Goal: Information Seeking & Learning: Compare options

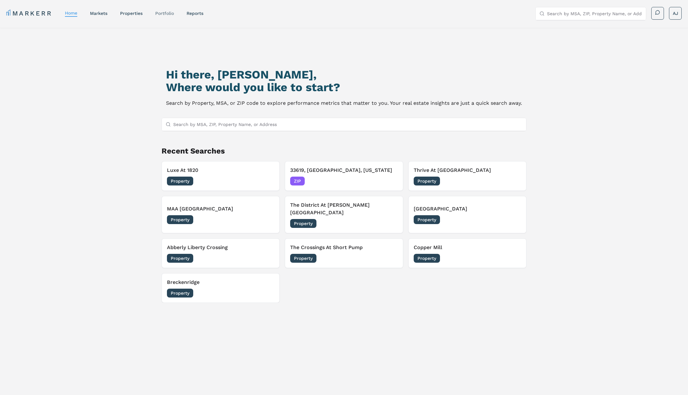
click at [163, 14] on link "Portfolio" at bounding box center [164, 13] width 19 height 5
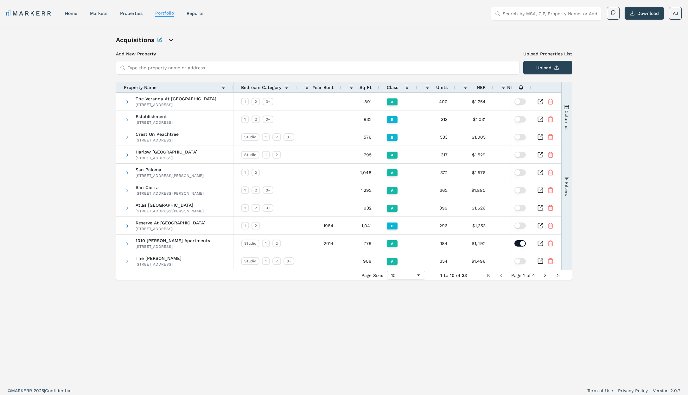
click at [569, 121] on button "Columns" at bounding box center [567, 117] width 10 height 68
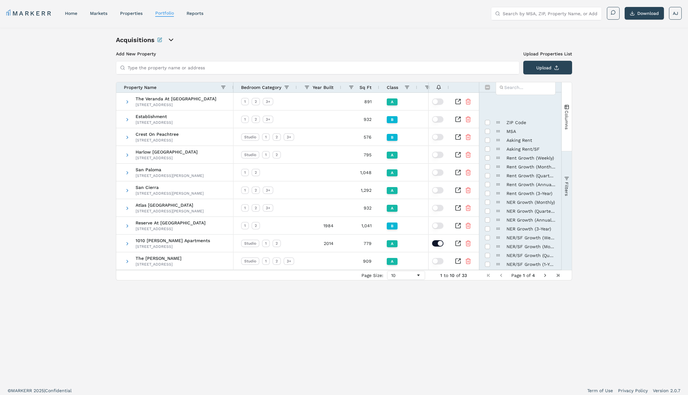
scroll to position [121, 0]
click at [488, 263] on input "Press SPACE to toggle visibility (visible)" at bounding box center [487, 262] width 5 height 5
click at [488, 263] on input "Press SPACE to toggle visibility (hidden)" at bounding box center [487, 262] width 5 height 5
click at [488, 264] on input "Press SPACE to toggle visibility (visible)" at bounding box center [487, 262] width 5 height 5
click at [488, 264] on input "Press SPACE to toggle visibility (hidden)" at bounding box center [487, 262] width 5 height 5
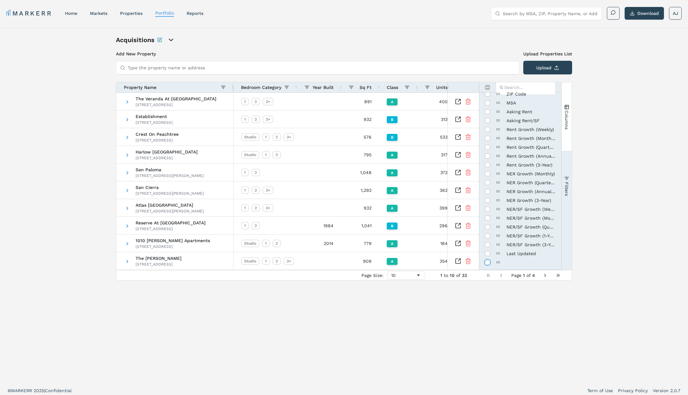
checkbox input "true"
click at [457, 100] on icon "Inspect Comparable" at bounding box center [458, 101] width 6 height 6
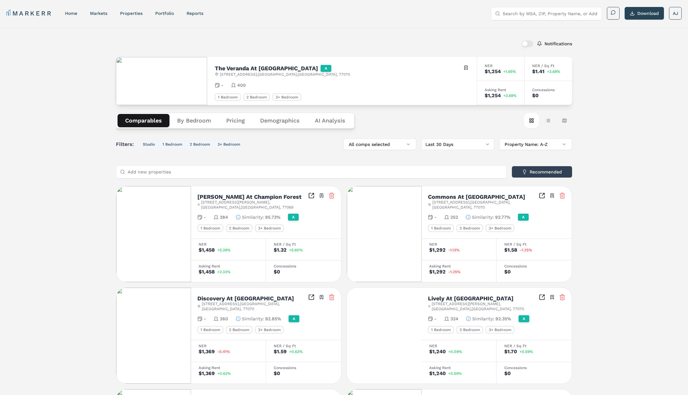
click at [197, 120] on button "By Bedroom" at bounding box center [193, 120] width 49 height 13
click at [147, 120] on button "Comparables" at bounding box center [143, 120] width 52 height 13
click at [547, 122] on button "Table view" at bounding box center [547, 120] width 15 height 15
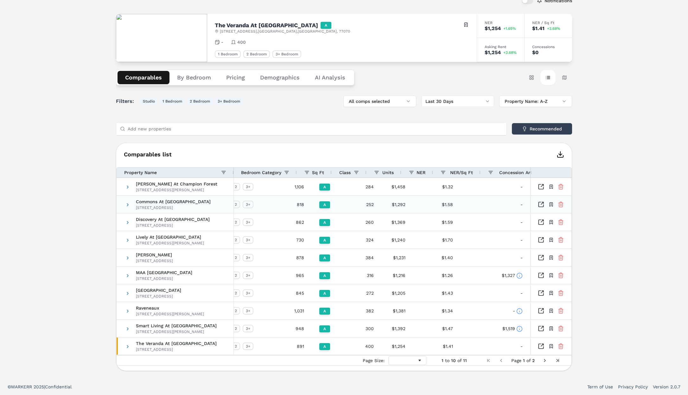
scroll to position [0, 20]
click at [533, 77] on button "Card view" at bounding box center [531, 77] width 15 height 15
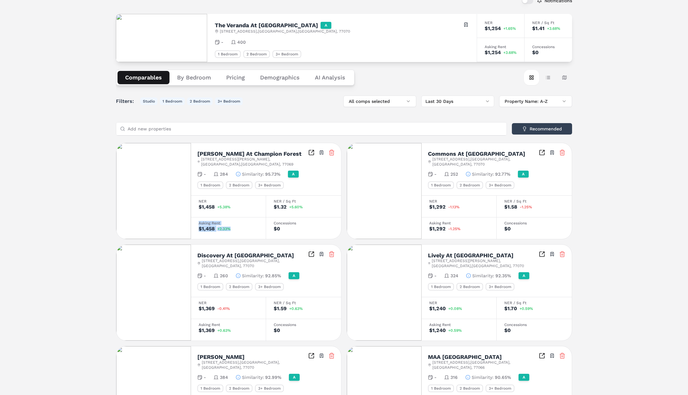
drag, startPoint x: 235, startPoint y: 223, endPoint x: 197, endPoint y: 215, distance: 38.8
click at [197, 217] on div "Asking Rent $1,458 +2.33%" at bounding box center [228, 228] width 75 height 22
click at [204, 226] on div "$1,458" at bounding box center [207, 228] width 16 height 5
drag, startPoint x: 204, startPoint y: 220, endPoint x: 225, endPoint y: 225, distance: 21.4
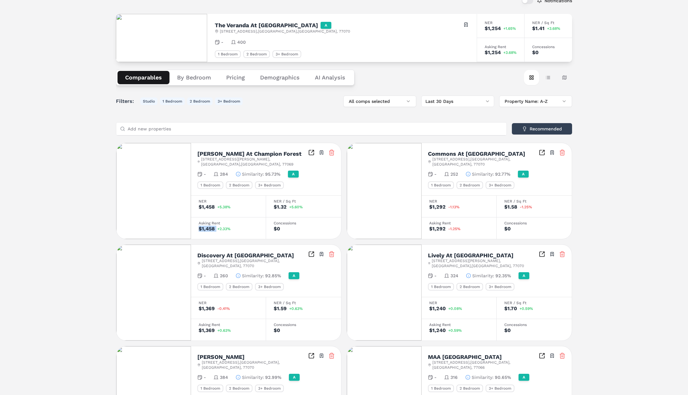
click at [208, 226] on div "$1,458" at bounding box center [207, 228] width 16 height 5
click at [225, 227] on span "+2.33%" at bounding box center [223, 229] width 13 height 4
click at [567, 78] on button "Map view" at bounding box center [564, 77] width 15 height 15
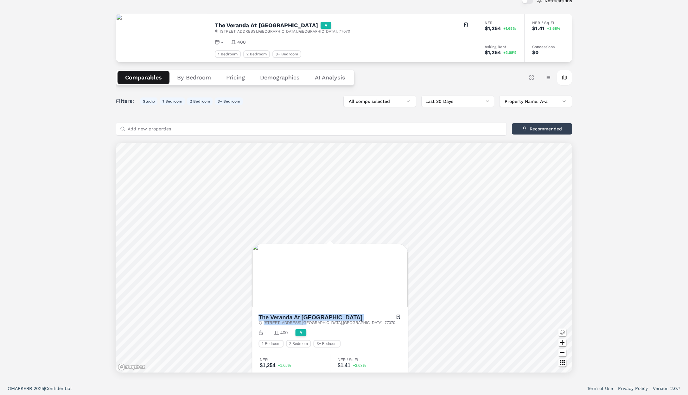
drag, startPoint x: 340, startPoint y: 322, endPoint x: 342, endPoint y: 318, distance: 4.0
click at [340, 310] on div "The Veranda At Centerfield 7700 Willow Chase Blvd , Houston , TX , 77070 Toggle…" at bounding box center [330, 331] width 156 height 47
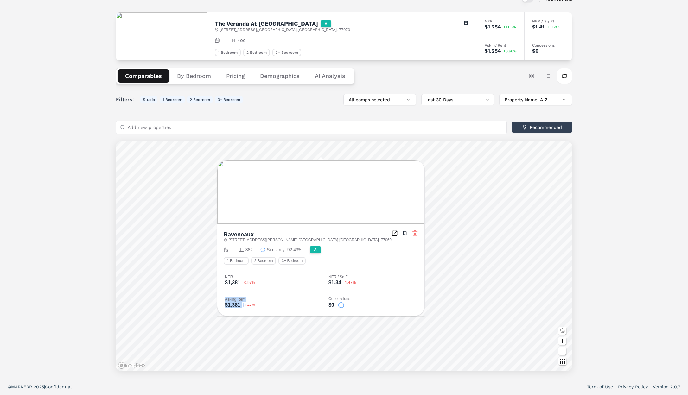
drag, startPoint x: 292, startPoint y: 303, endPoint x: 293, endPoint y: 297, distance: 6.1
click at [268, 297] on div "Asking Rent $1,381 -1.47%" at bounding box center [269, 304] width 104 height 23
drag, startPoint x: 480, startPoint y: 114, endPoint x: 485, endPoint y: 111, distance: 5.1
click at [480, 113] on div "Filters: Studio 1 Bedroom 2 Bedroom 3+ Bedroom All comps selected Last 30 Days …" at bounding box center [344, 232] width 456 height 277
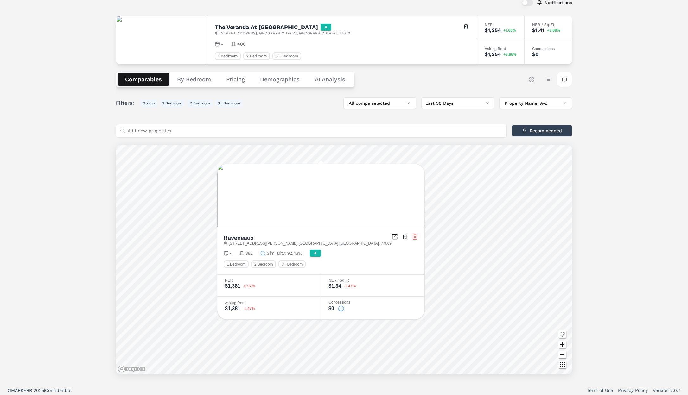
drag, startPoint x: 199, startPoint y: 78, endPoint x: 213, endPoint y: 81, distance: 14.7
click at [200, 78] on button "By Bedroom" at bounding box center [193, 79] width 49 height 13
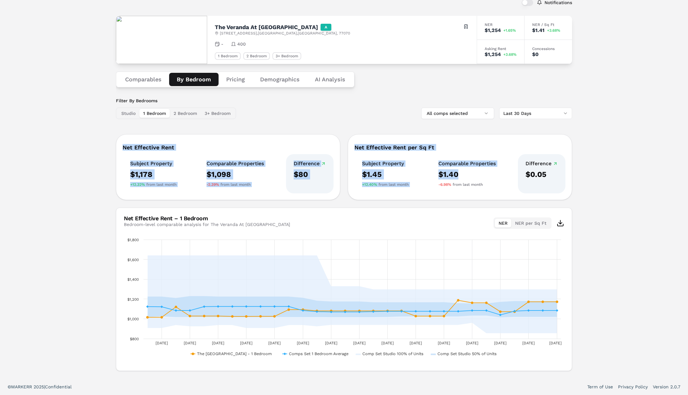
drag, startPoint x: 87, startPoint y: 135, endPoint x: 547, endPoint y: 180, distance: 462.4
click at [483, 180] on div "Notifications The Veranda At Centerfield A 7700 Willow Chase Blvd , Houston , T…" at bounding box center [344, 183] width 688 height 392
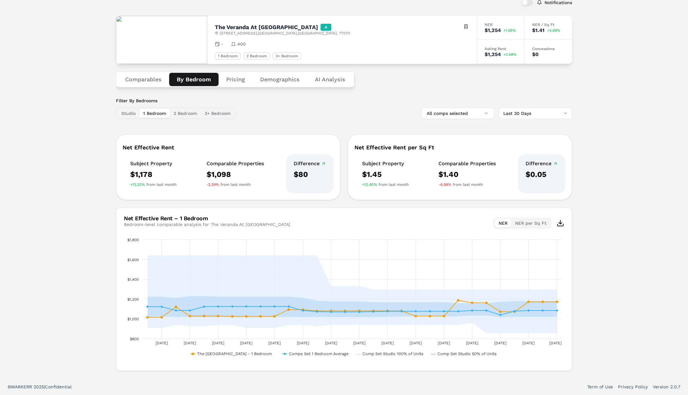
click at [547, 179] on div "$0.05" at bounding box center [541, 174] width 32 height 10
click at [630, 291] on div "Notifications The Veranda At Centerfield A 7700 Willow Chase Blvd , Houston , T…" at bounding box center [344, 183] width 688 height 392
click at [371, 152] on div "Net Effective Rent per Sq Ft Subject Property $1.45 +12.40% from last month Com…" at bounding box center [460, 167] width 224 height 66
click at [389, 151] on div "Net Effective Rent per Sq Ft Subject Property $1.45 +12.40% from last month Com…" at bounding box center [460, 167] width 224 height 66
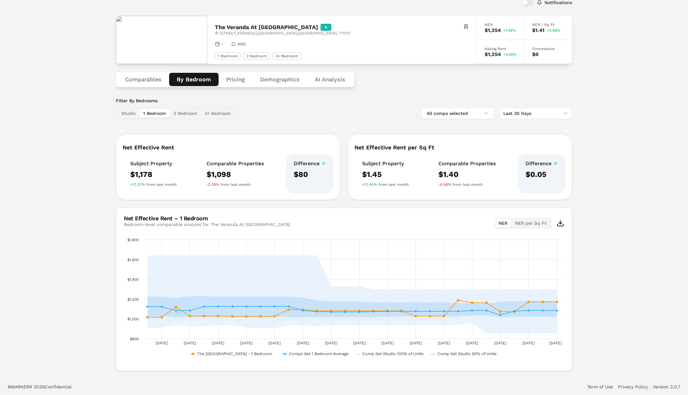
click at [436, 168] on div "Comparable Properties $1.40 -6.98% from last month" at bounding box center [467, 173] width 73 height 39
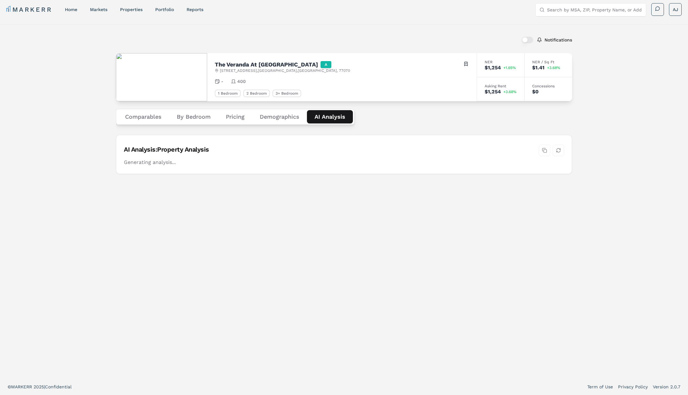
scroll to position [4, 0]
click at [328, 76] on div "Notifications The Veranda At Centerfield A 7700 Willow Chase Blvd , Houston , T…" at bounding box center [344, 202] width 456 height 340
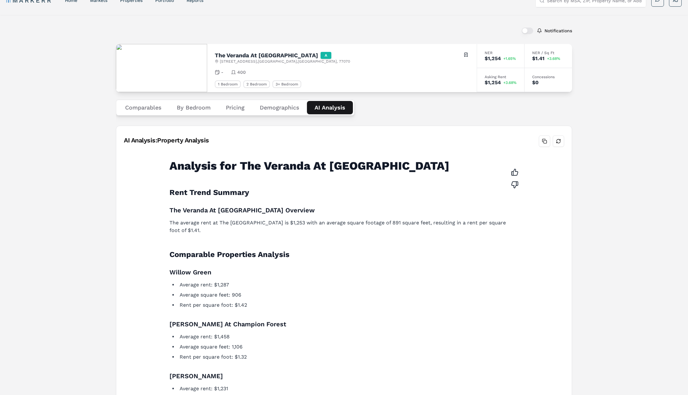
scroll to position [0, 0]
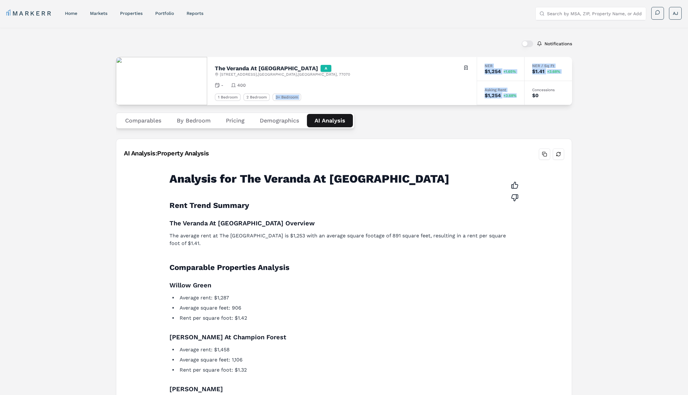
drag, startPoint x: 515, startPoint y: 96, endPoint x: 478, endPoint y: 90, distance: 38.2
click at [474, 89] on div "The Veranda At Centerfield A 7700 Willow Chase Blvd , Houston , TX , 77070 Togg…" at bounding box center [344, 81] width 456 height 48
click at [497, 92] on div "Asking Rent" at bounding box center [501, 90] width 32 height 4
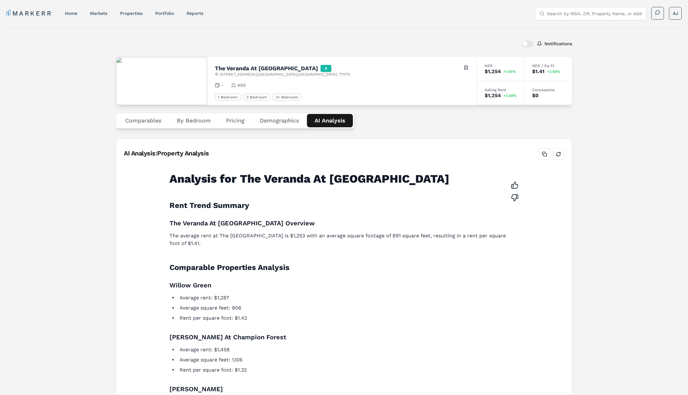
click at [518, 94] on div "Asking Rent $1,254 +3.68%" at bounding box center [501, 93] width 48 height 24
drag, startPoint x: 144, startPoint y: 122, endPoint x: 151, endPoint y: 122, distance: 7.3
click at [145, 122] on button "Comparables" at bounding box center [143, 120] width 52 height 13
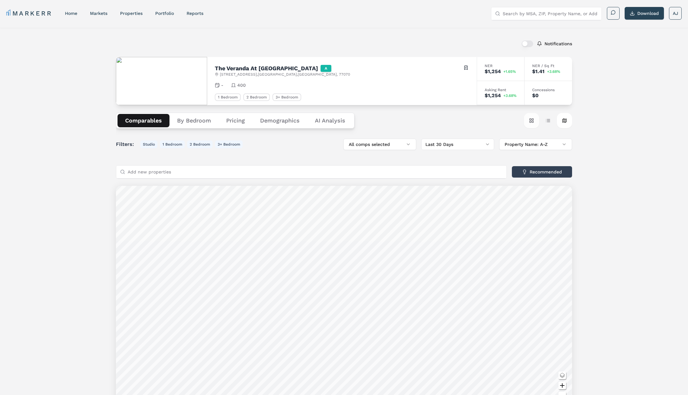
click at [534, 120] on button "Card view" at bounding box center [531, 120] width 15 height 15
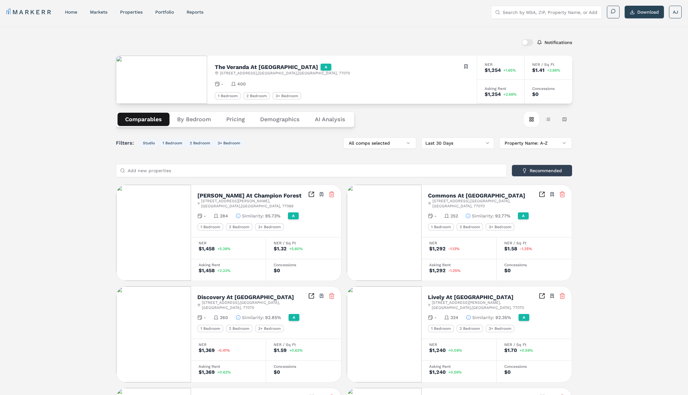
scroll to position [3, 0]
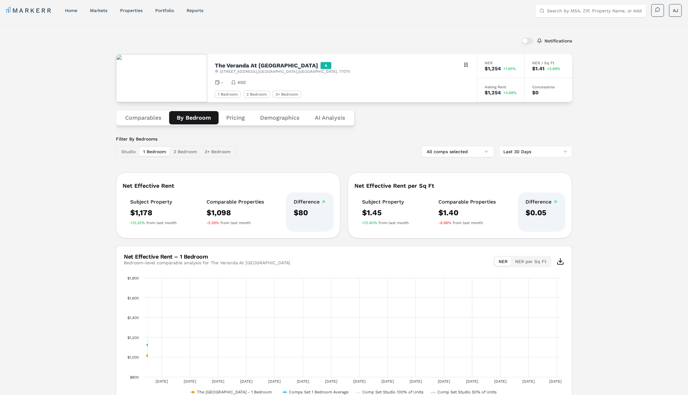
click at [186, 119] on button "By Bedroom" at bounding box center [193, 117] width 49 height 13
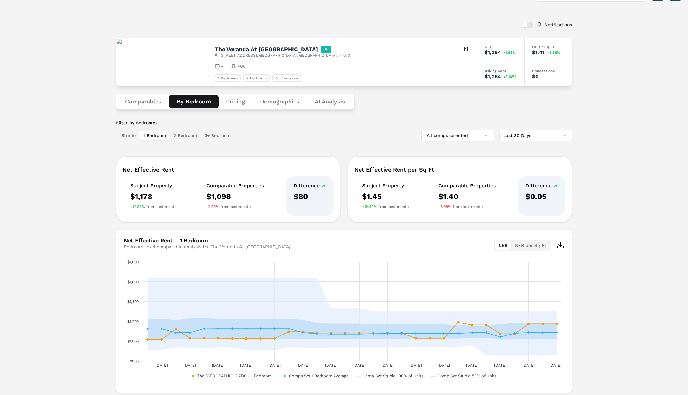
scroll to position [41, 0]
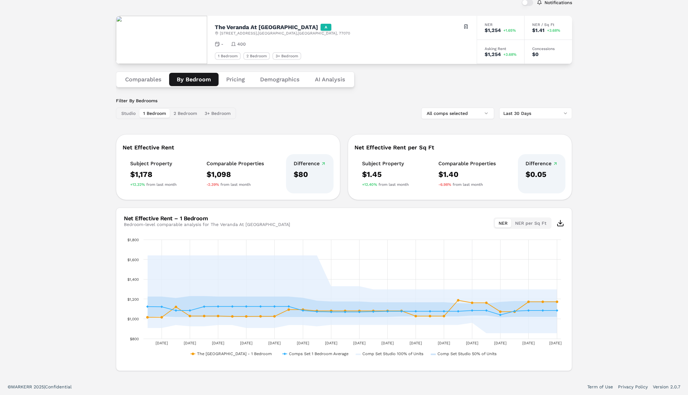
click at [142, 80] on button "Comparables" at bounding box center [143, 79] width 52 height 13
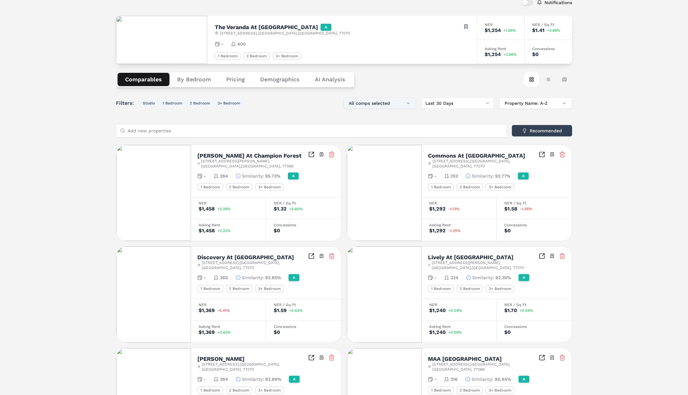
scroll to position [0, 0]
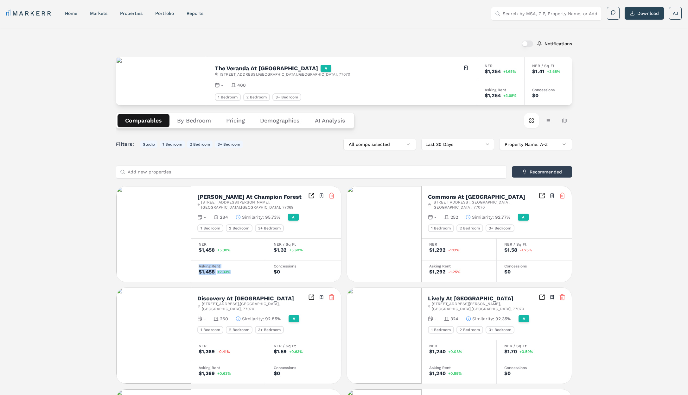
drag, startPoint x: 237, startPoint y: 268, endPoint x: 244, endPoint y: 261, distance: 10.1
click at [195, 260] on div "Asking Rent $1,458 +2.33%" at bounding box center [228, 271] width 75 height 22
drag, startPoint x: 252, startPoint y: 262, endPoint x: 260, endPoint y: 263, distance: 7.9
click at [252, 264] on div "Asking Rent" at bounding box center [229, 266] width 60 height 4
click at [546, 122] on button "Table view" at bounding box center [547, 120] width 15 height 15
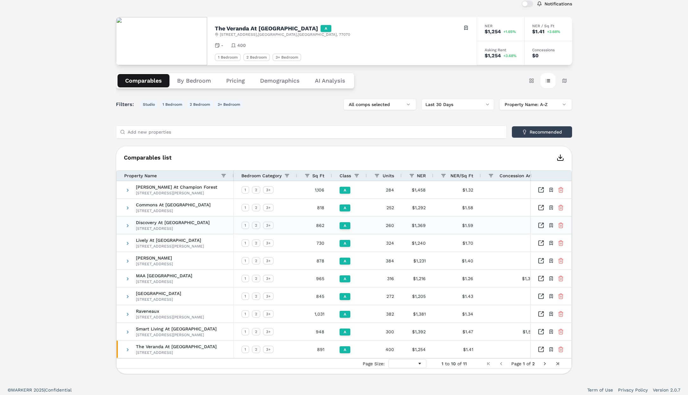
scroll to position [43, 0]
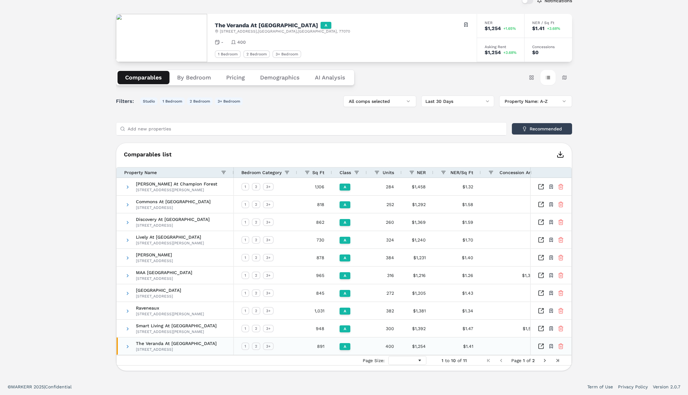
click at [129, 350] on span at bounding box center [127, 346] width 5 height 17
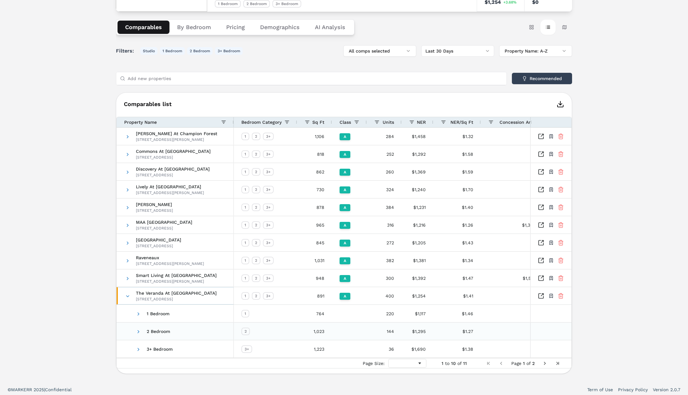
scroll to position [94, 0]
click at [137, 314] on span at bounding box center [138, 313] width 5 height 5
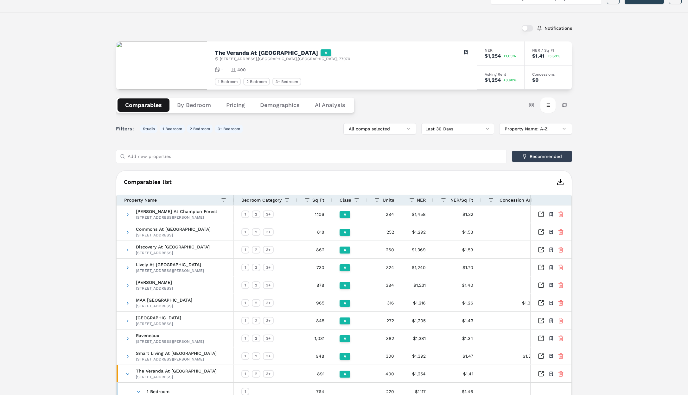
scroll to position [0, 0]
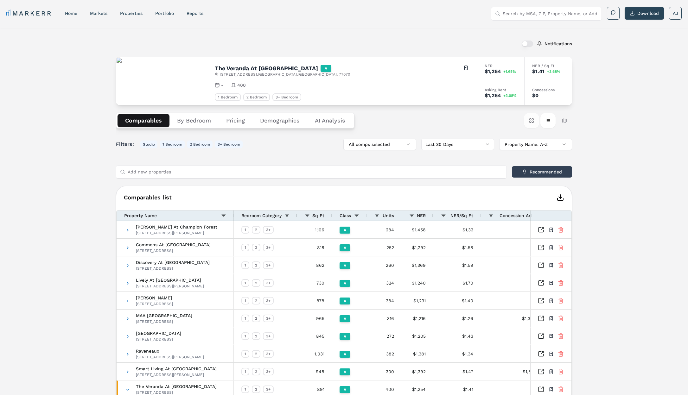
click at [532, 123] on button "Card view" at bounding box center [531, 120] width 15 height 15
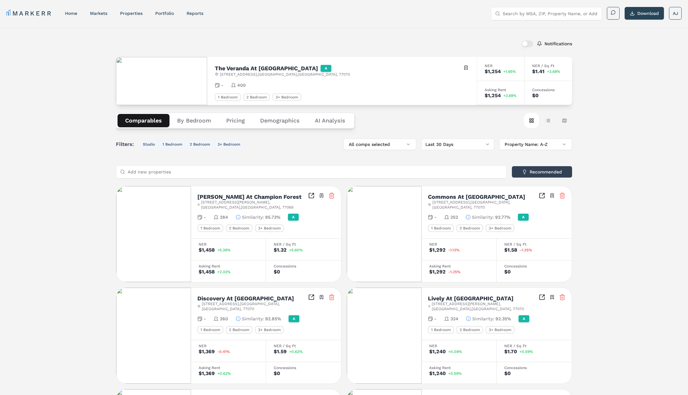
click at [589, 52] on div "Notifications The Veranda At Centerfield A 7700 Willow Chase Blvd , Houston , T…" at bounding box center [344, 364] width 688 height 673
click at [527, 42] on button "button" at bounding box center [527, 44] width 11 height 6
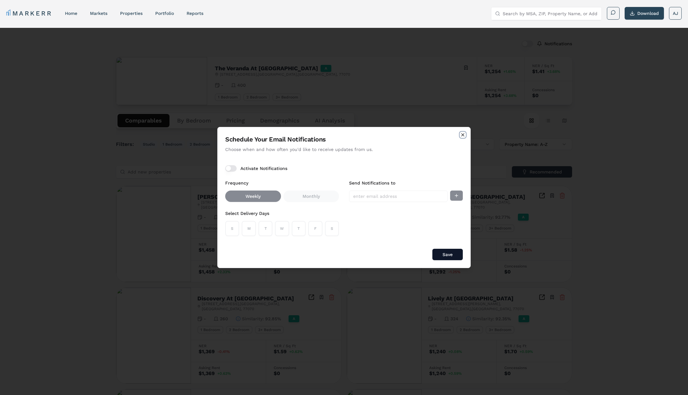
click at [464, 134] on icon "button" at bounding box center [462, 134] width 5 height 5
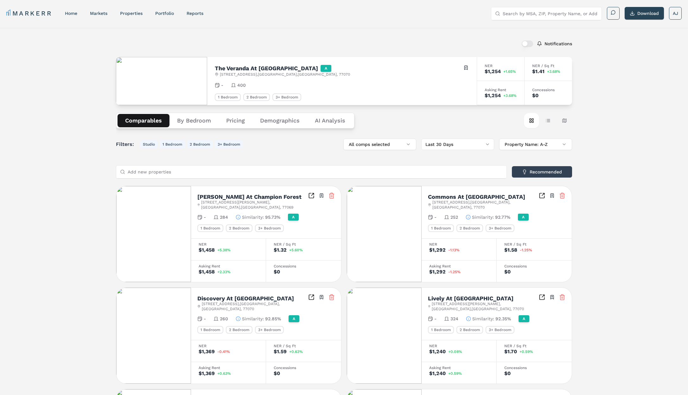
click at [184, 121] on button "By Bedroom" at bounding box center [193, 120] width 49 height 13
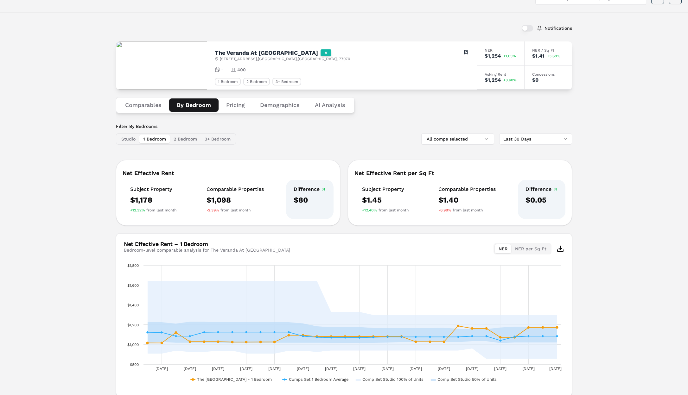
scroll to position [16, 0]
drag, startPoint x: 152, startPoint y: 102, endPoint x: 183, endPoint y: 140, distance: 49.6
click at [153, 102] on button "Comparables" at bounding box center [143, 104] width 52 height 13
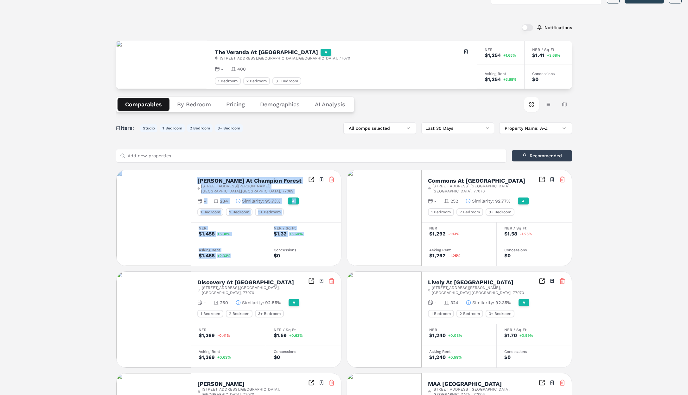
drag, startPoint x: 217, startPoint y: 247, endPoint x: 189, endPoint y: 242, distance: 29.0
click at [185, 243] on div "Carrington At Champion Forest 13313 Cutten Rd , Houston , TX , 77069 Toggle por…" at bounding box center [228, 218] width 225 height 97
click at [218, 248] on div "Asking Rent" at bounding box center [229, 250] width 60 height 4
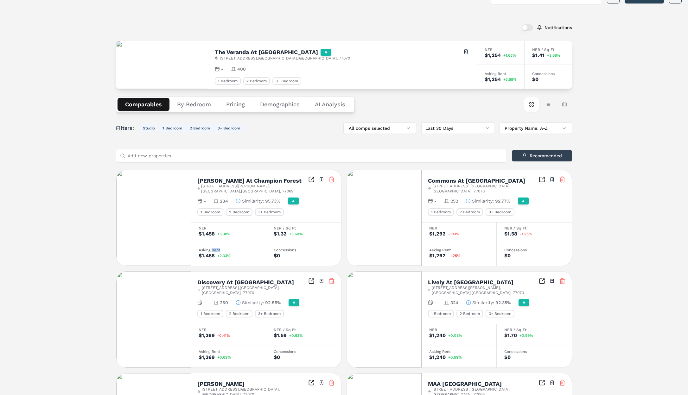
click at [218, 248] on div "Asking Rent" at bounding box center [229, 250] width 60 height 4
drag, startPoint x: 242, startPoint y: 250, endPoint x: 391, endPoint y: 117, distance: 199.7
click at [205, 245] on div "Asking Rent $1,458 +2.33%" at bounding box center [228, 255] width 75 height 22
drag, startPoint x: 503, startPoint y: 69, endPoint x: 492, endPoint y: 76, distance: 12.2
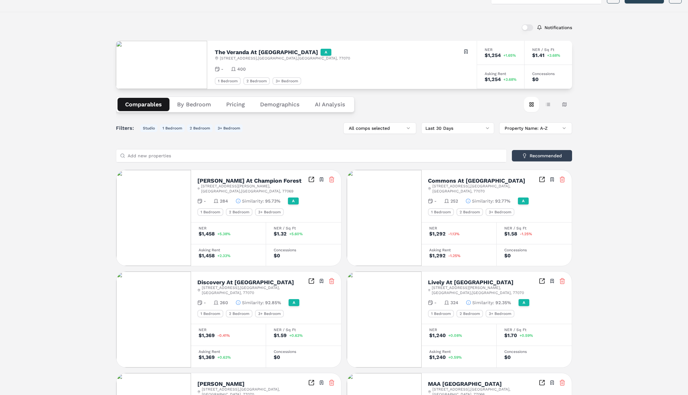
click at [503, 69] on div "Asking Rent $1,254 +3.68%" at bounding box center [501, 77] width 48 height 24
drag, startPoint x: 488, startPoint y: 72, endPoint x: 511, endPoint y: 81, distance: 24.4
click at [511, 81] on div "Asking Rent $1,254 +3.68%" at bounding box center [501, 77] width 48 height 24
drag, startPoint x: 232, startPoint y: 254, endPoint x: 205, endPoint y: 246, distance: 28.2
click at [205, 246] on div "Asking Rent $1,458 +2.33%" at bounding box center [228, 255] width 75 height 22
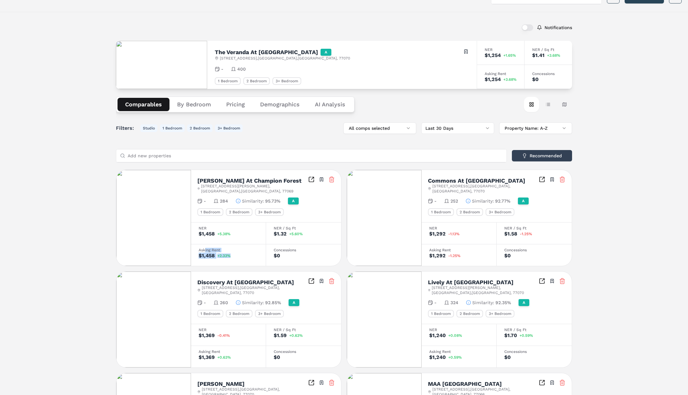
click at [206, 248] on div "Asking Rent" at bounding box center [229, 250] width 60 height 4
click at [229, 254] on span "+2.33%" at bounding box center [223, 256] width 13 height 4
click at [550, 105] on button "Table view" at bounding box center [547, 104] width 15 height 15
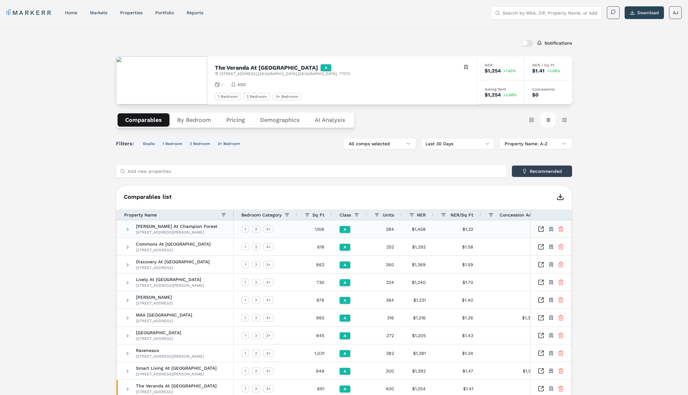
scroll to position [0, 0]
click at [533, 174] on button "Recommended" at bounding box center [542, 171] width 60 height 11
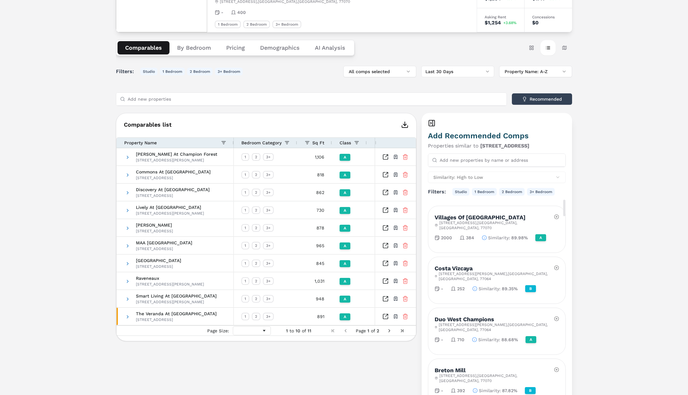
scroll to position [79, 0]
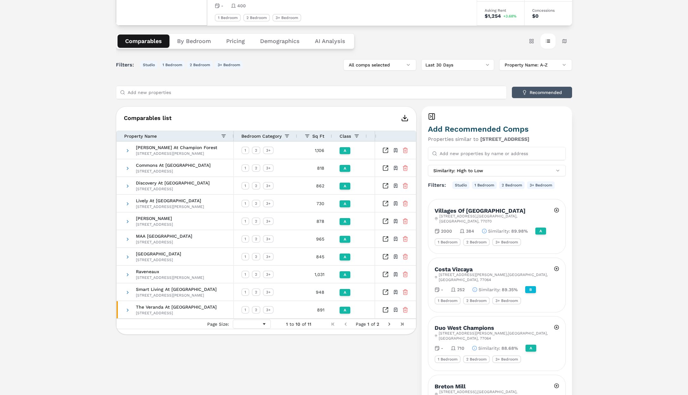
click at [533, 92] on button "Recommended" at bounding box center [542, 92] width 60 height 11
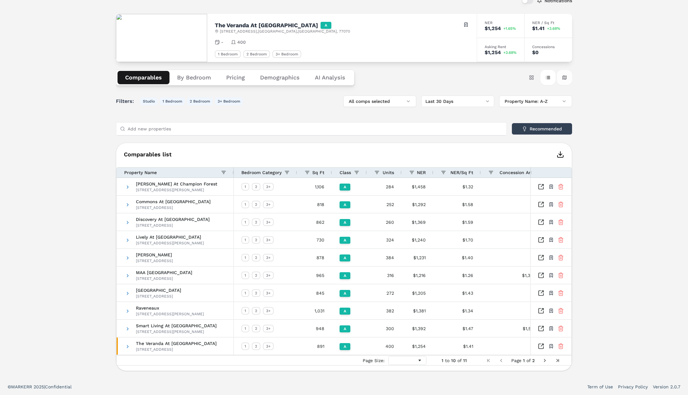
scroll to position [43, 0]
drag, startPoint x: 529, startPoint y: 79, endPoint x: 514, endPoint y: 119, distance: 42.6
click at [529, 79] on button "Card view" at bounding box center [531, 77] width 15 height 15
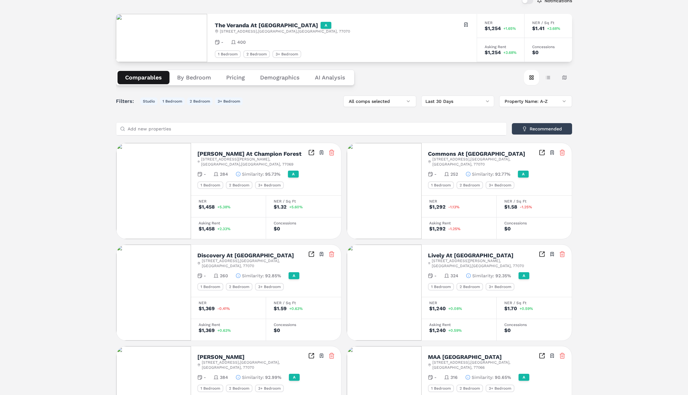
click at [197, 80] on button "By Bedroom" at bounding box center [193, 77] width 49 height 13
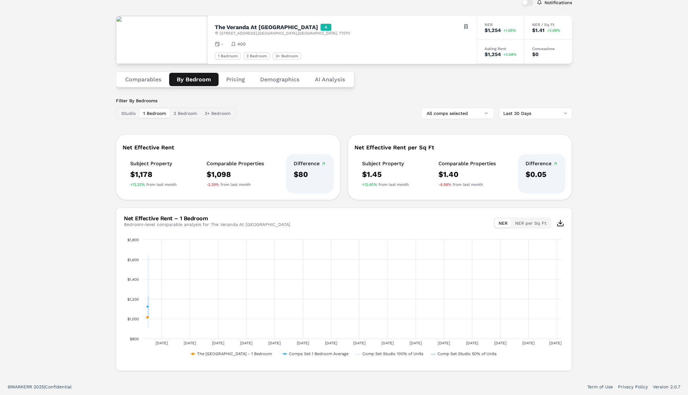
scroll to position [41, 0]
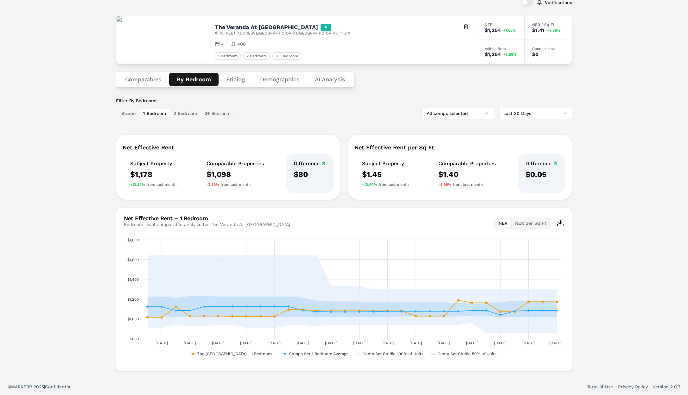
click at [366, 113] on div "Filter By Bedrooms Studio 1 Bedroom 2 Bedroom 3+ Bedroom All comps selected Las…" at bounding box center [344, 109] width 456 height 22
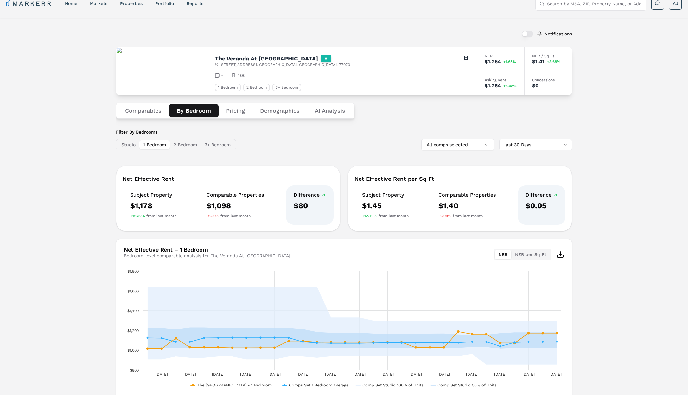
scroll to position [0, 0]
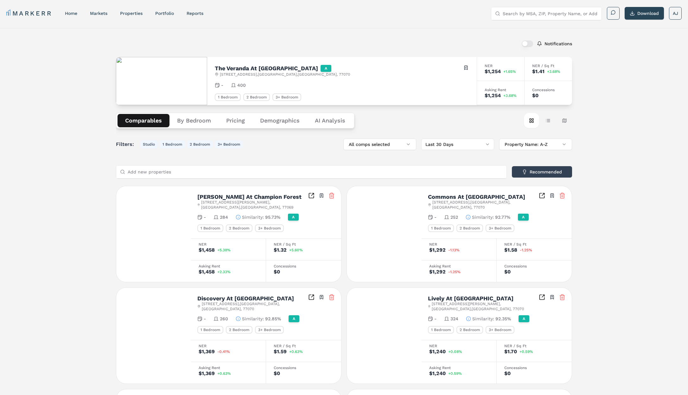
click at [136, 122] on button "Comparables" at bounding box center [143, 120] width 52 height 13
click at [256, 214] on span "Similarity :" at bounding box center [253, 217] width 22 height 6
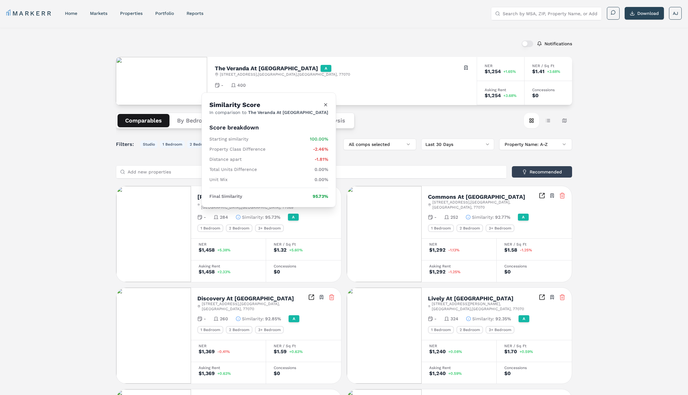
click at [323, 105] on icon "Close" at bounding box center [325, 104] width 5 height 5
